Goal: Information Seeking & Learning: Learn about a topic

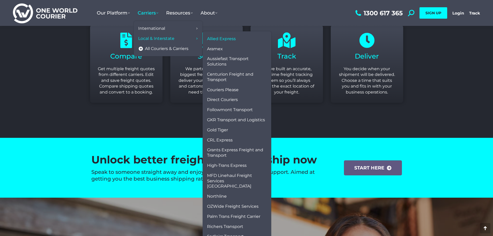
scroll to position [698, 0]
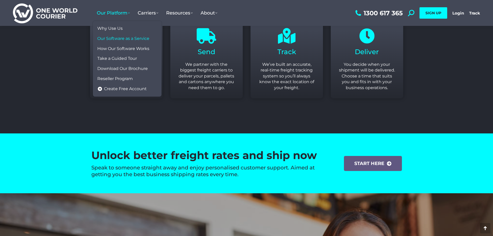
click at [110, 40] on span "Our Software as a Service" at bounding box center [123, 38] width 52 height 5
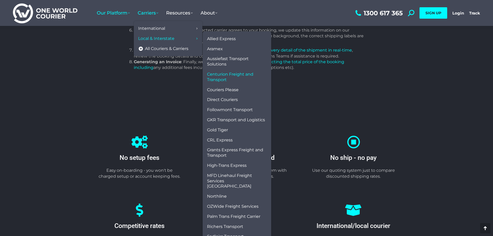
scroll to position [698, 0]
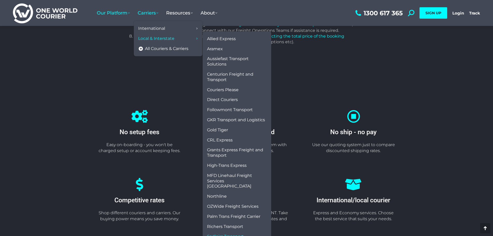
click at [230, 234] on span "Sadleirs Transport" at bounding box center [225, 236] width 37 height 5
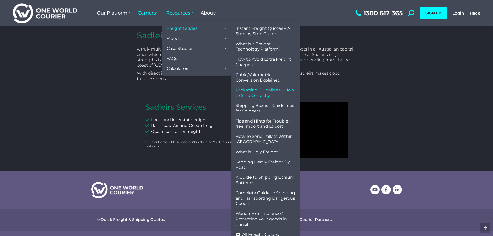
scroll to position [129, 0]
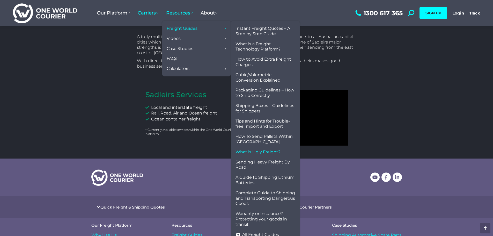
click at [254, 152] on span "What is Ugly Freight?" at bounding box center [257, 151] width 45 height 5
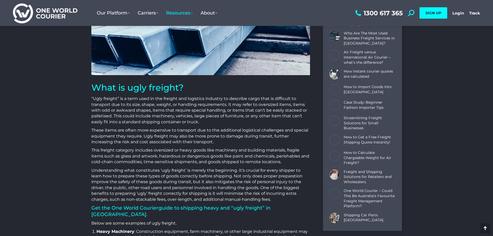
scroll to position [129, 0]
